Goal: Navigation & Orientation: Go to known website

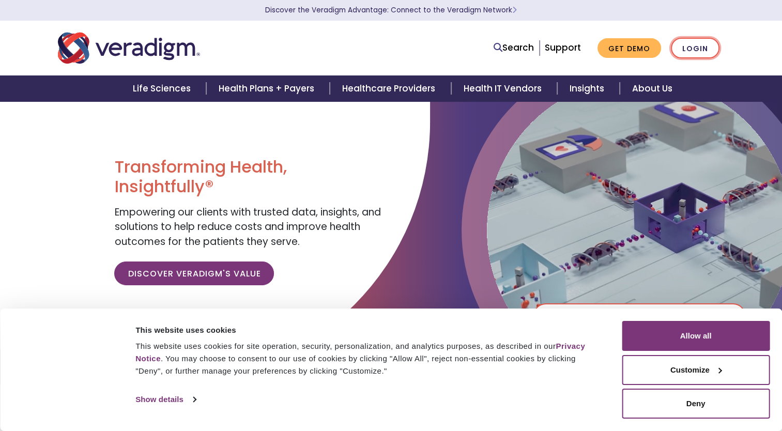
click at [706, 53] on link "Login" at bounding box center [695, 48] width 49 height 21
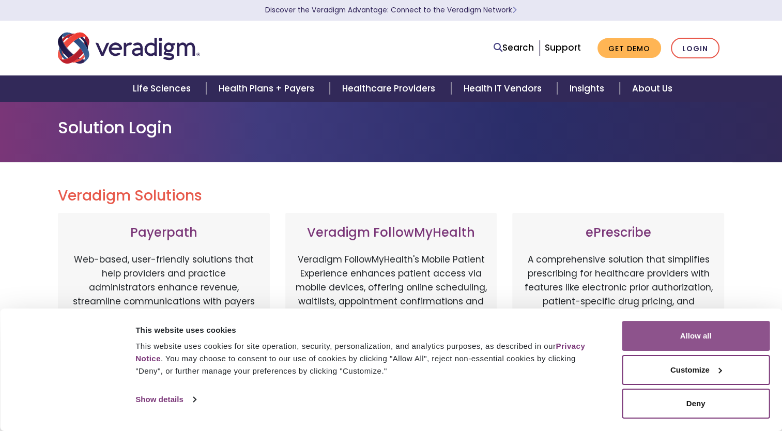
click at [682, 328] on button "Allow all" at bounding box center [696, 336] width 148 height 30
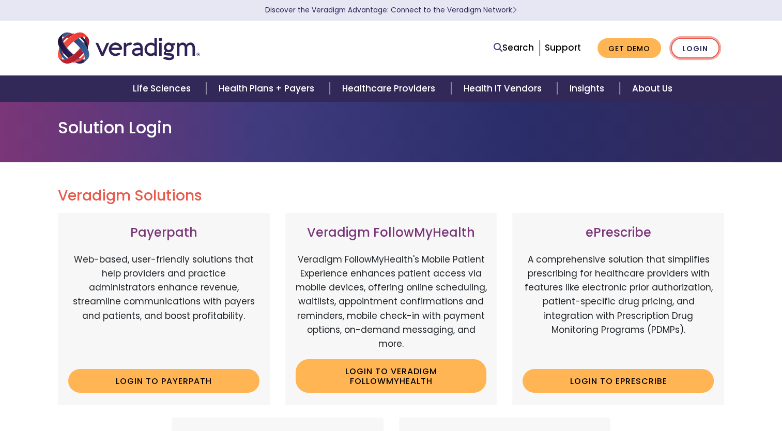
click at [699, 52] on link "Login" at bounding box center [695, 48] width 49 height 21
